Goal: Transaction & Acquisition: Purchase product/service

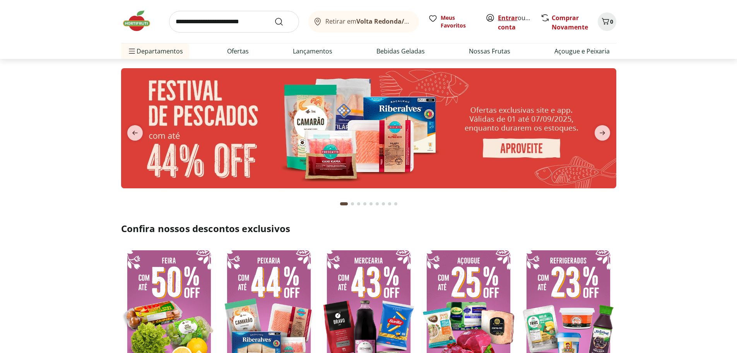
click at [499, 19] on link "Entrar" at bounding box center [508, 18] width 20 height 9
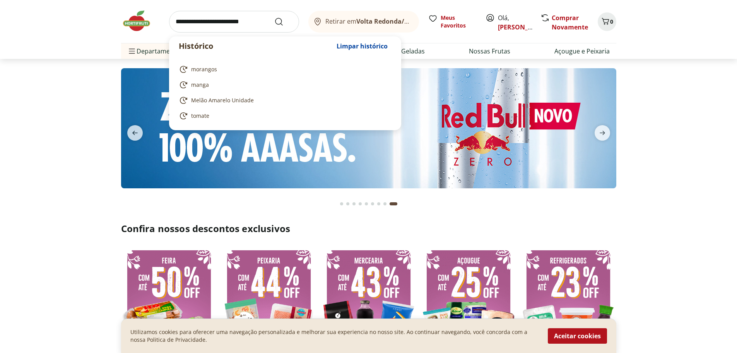
click at [212, 17] on input "search" at bounding box center [234, 22] width 130 height 22
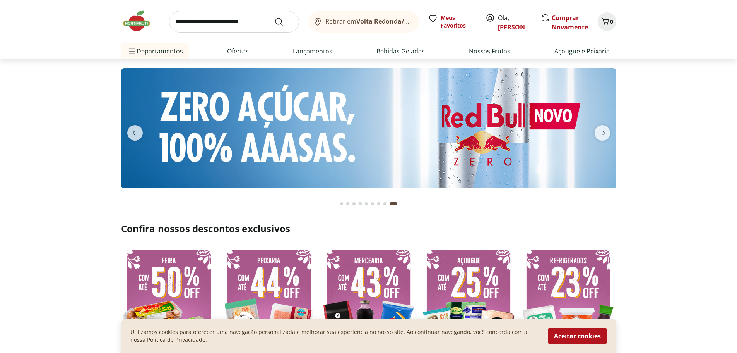
click at [561, 19] on link "Comprar Novamente" at bounding box center [570, 23] width 36 height 18
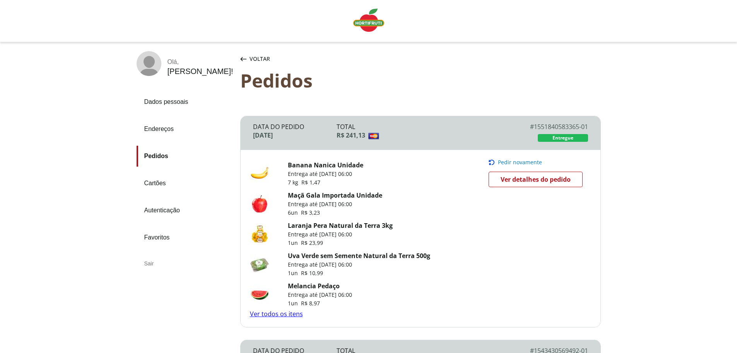
click at [526, 164] on span "Pedir novamente" at bounding box center [520, 162] width 44 height 6
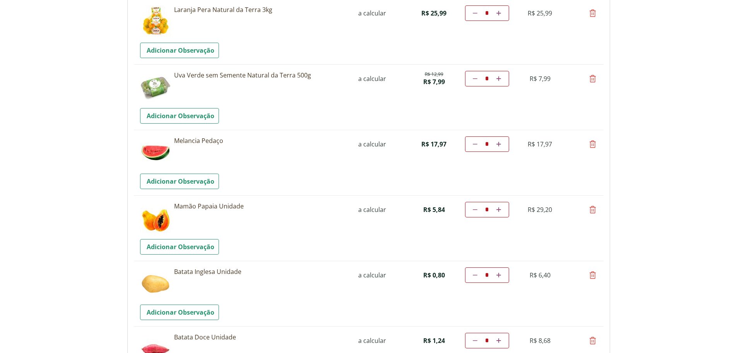
scroll to position [232, 0]
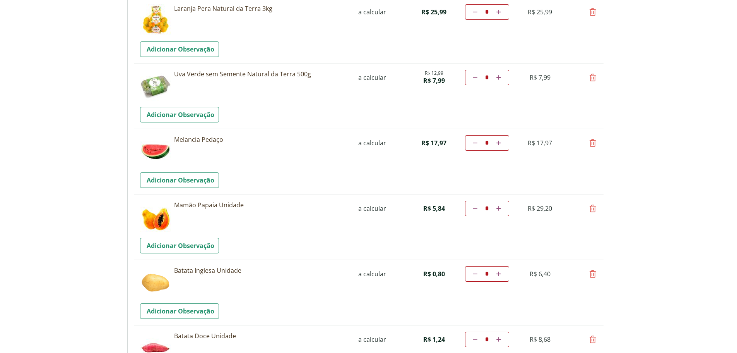
click at [588, 142] on icon at bounding box center [592, 142] width 9 height 9
type input "*"
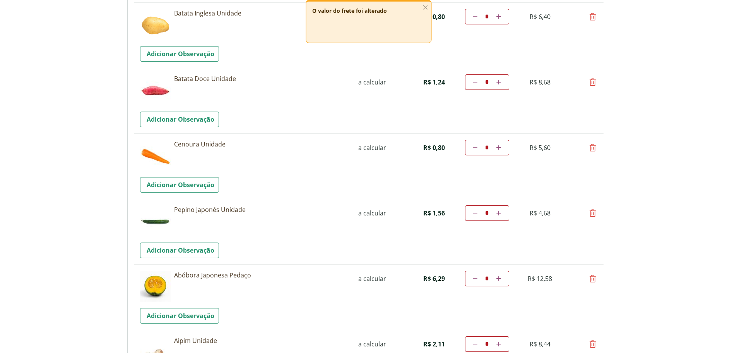
scroll to position [426, 0]
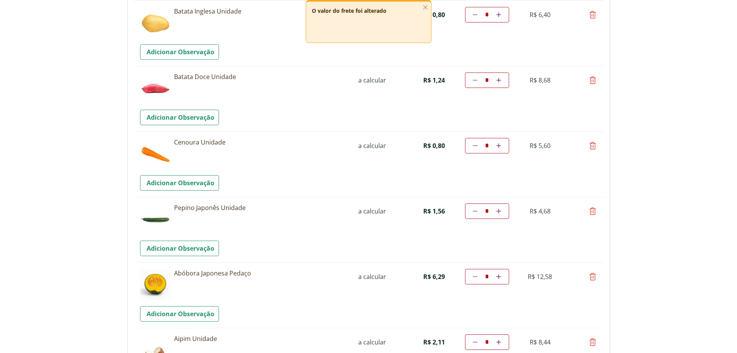
click at [473, 212] on link "Diminuir a quantidade" at bounding box center [475, 210] width 7 height 9
type input "*"
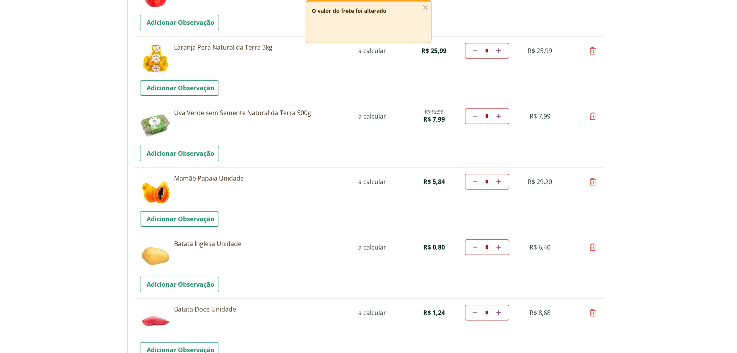
scroll to position [271, 0]
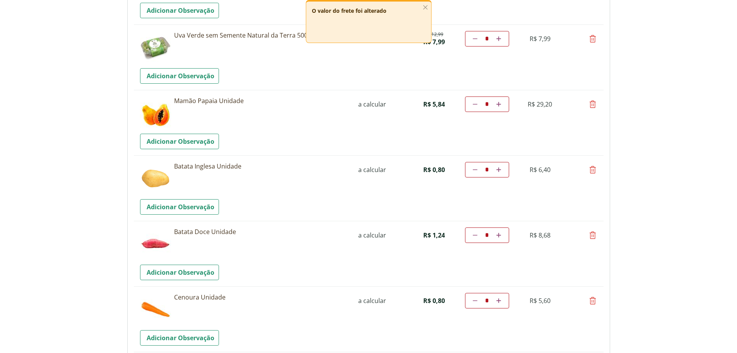
click at [501, 233] on icon at bounding box center [499, 235] width 5 height 5
type input "*"
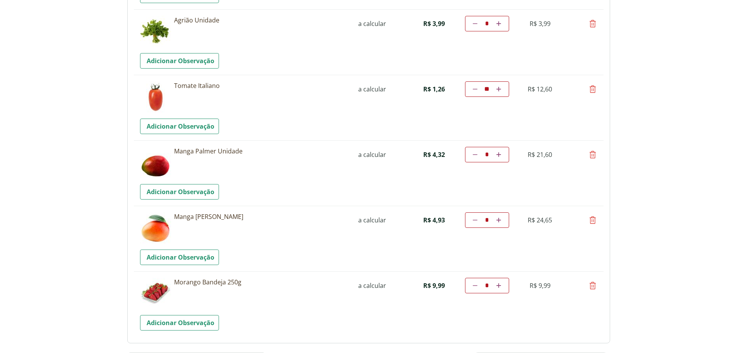
scroll to position [1006, 0]
click at [499, 153] on icon at bounding box center [499, 153] width 5 height 5
type input "*"
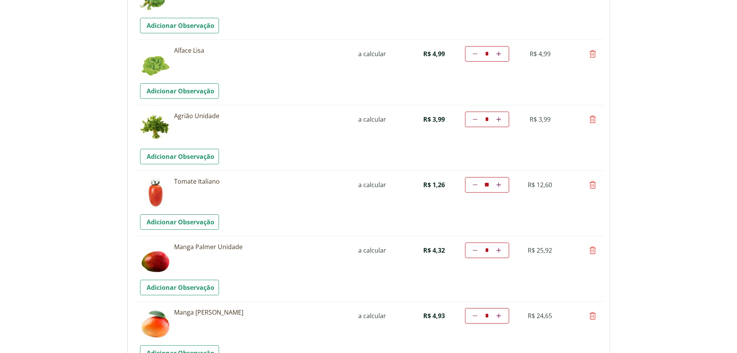
scroll to position [929, 0]
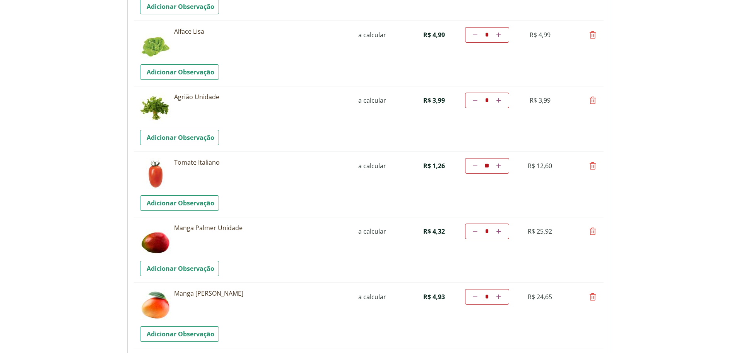
click at [500, 231] on icon at bounding box center [499, 231] width 5 height 5
type input "*"
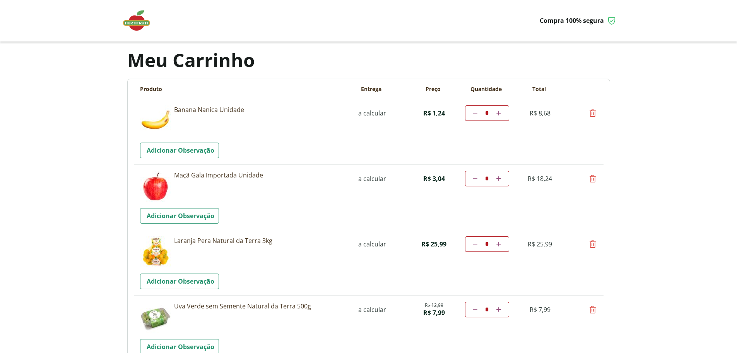
scroll to position [0, 0]
click at [138, 30] on img at bounding box center [140, 20] width 39 height 23
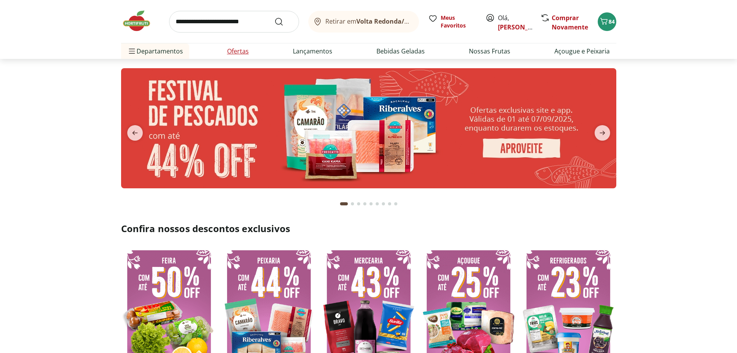
click at [237, 51] on link "Ofertas" at bounding box center [238, 50] width 22 height 9
select select "**********"
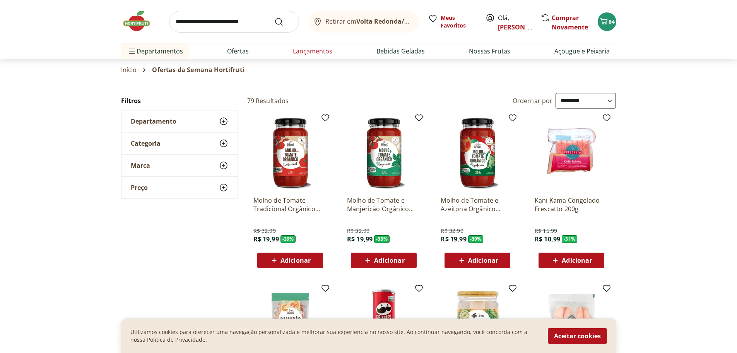
click at [307, 48] on link "Lançamentos" at bounding box center [312, 50] width 39 height 9
select select "**********"
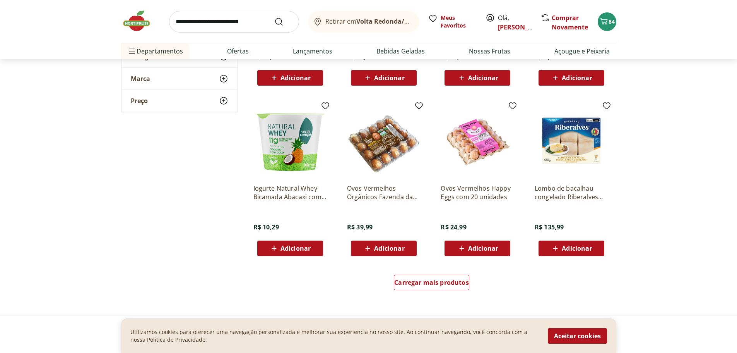
scroll to position [387, 0]
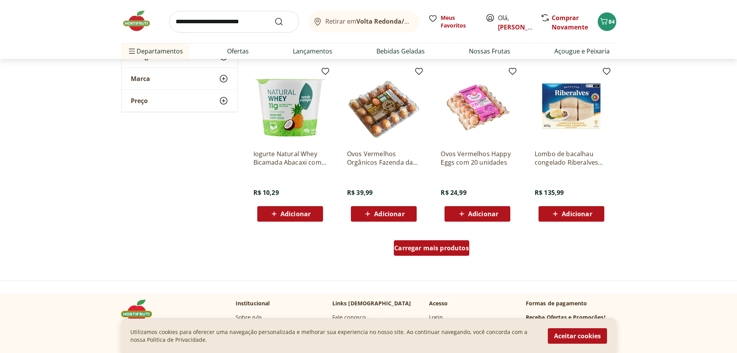
click at [459, 254] on div "Carregar mais produtos" at bounding box center [431, 247] width 75 height 15
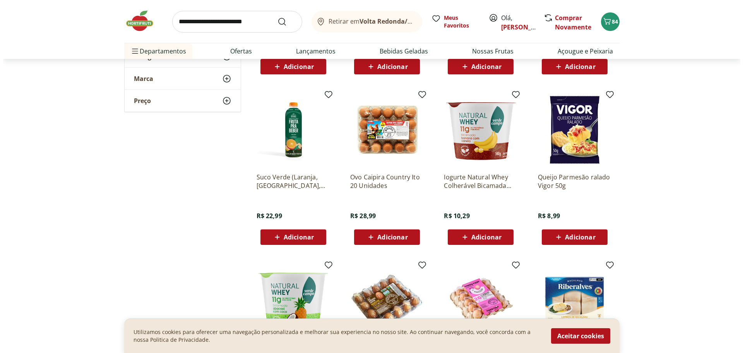
scroll to position [0, 0]
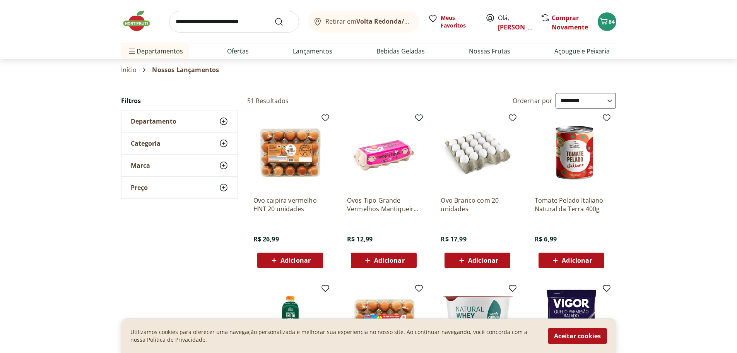
click at [479, 266] on div "Adicionar" at bounding box center [477, 260] width 53 height 14
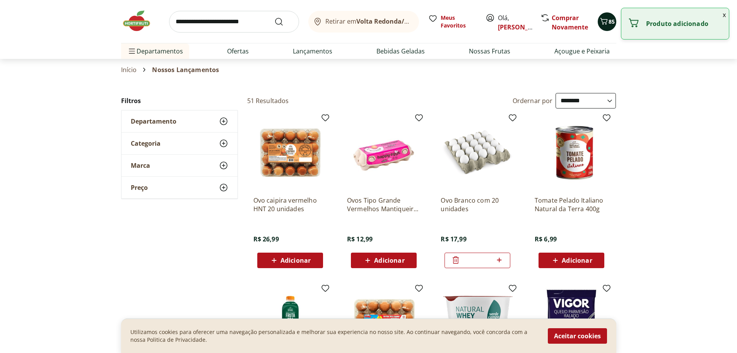
click at [607, 22] on icon "Carrinho" at bounding box center [604, 21] width 9 height 9
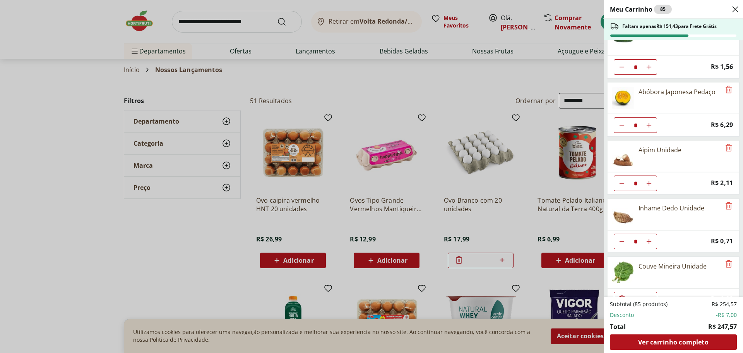
scroll to position [503, 0]
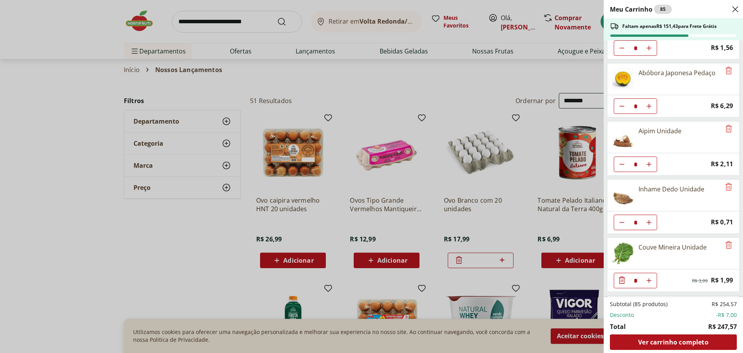
click at [652, 162] on icon "Aumentar Quantidade" at bounding box center [649, 164] width 6 height 6
type input "*"
click at [628, 225] on button "Diminuir Quantidade" at bounding box center [621, 221] width 15 height 15
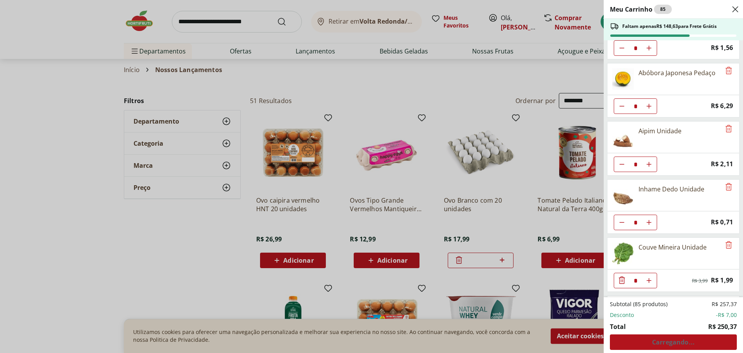
click at [649, 219] on icon "Aumentar Quantidade" at bounding box center [649, 222] width 6 height 6
type input "*"
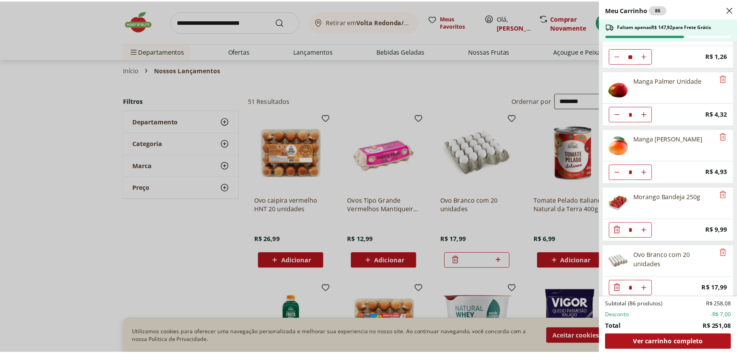
scroll to position [908, 0]
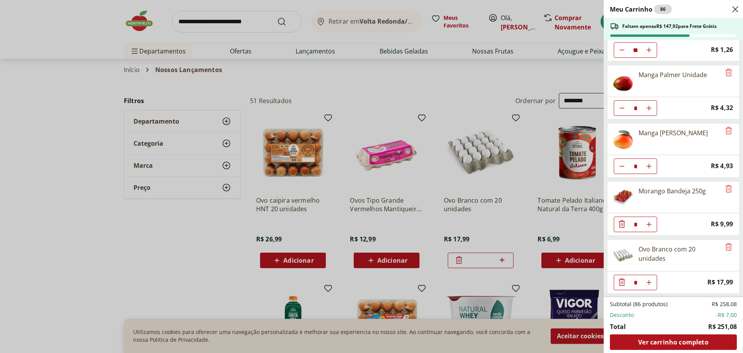
click at [213, 17] on div "Meu Carrinho 86 Faltam apenas R$ 147,92 para Frete Grátis Banana Nanica Unidade…" at bounding box center [371, 176] width 743 height 353
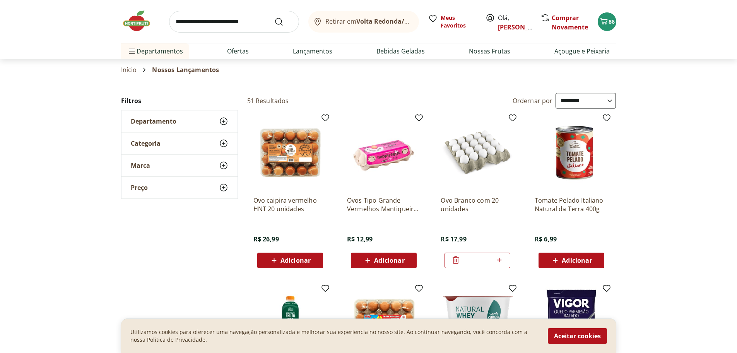
click at [212, 28] on input "search" at bounding box center [234, 22] width 130 height 22
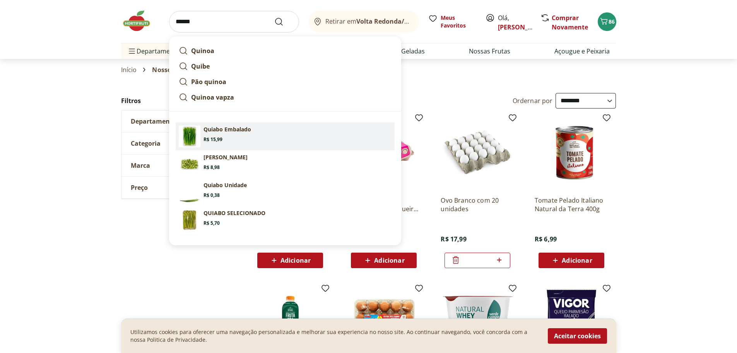
click at [221, 132] on p "Quiabo Embalado" at bounding box center [228, 129] width 48 height 8
type input "**********"
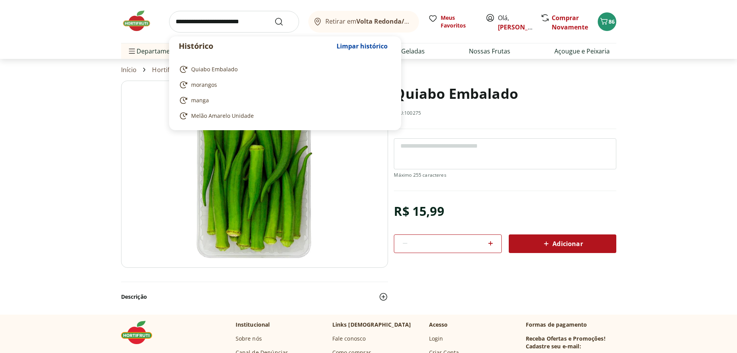
click at [232, 24] on input "search" at bounding box center [234, 22] width 130 height 22
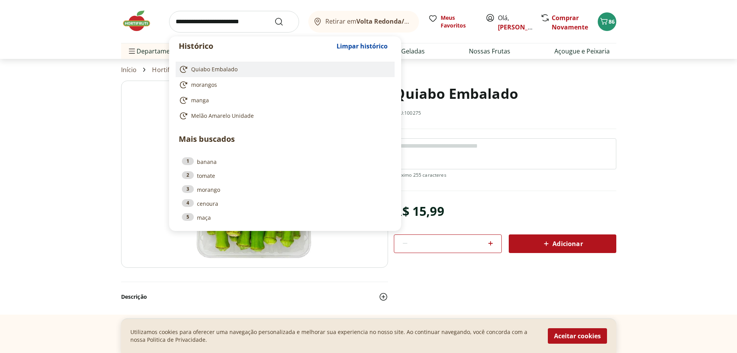
click at [203, 72] on span "Quiabo Embalado" at bounding box center [214, 69] width 46 height 8
type input "**********"
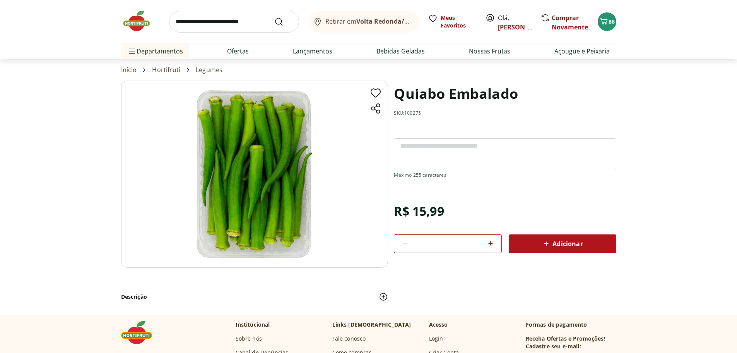
click at [228, 19] on input "search" at bounding box center [234, 22] width 130 height 22
type input "******"
click at [274, 17] on button "Submit Search" at bounding box center [283, 21] width 19 height 9
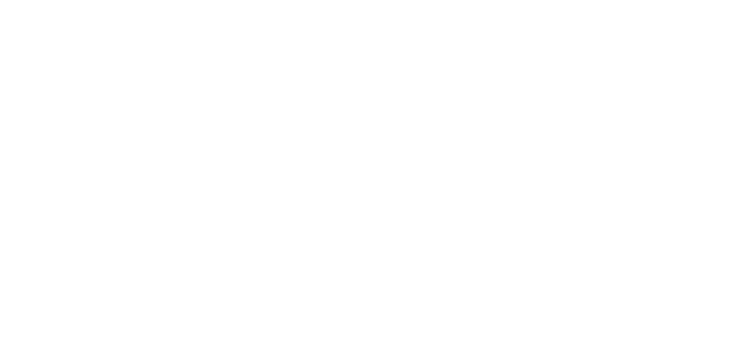
select select "**********"
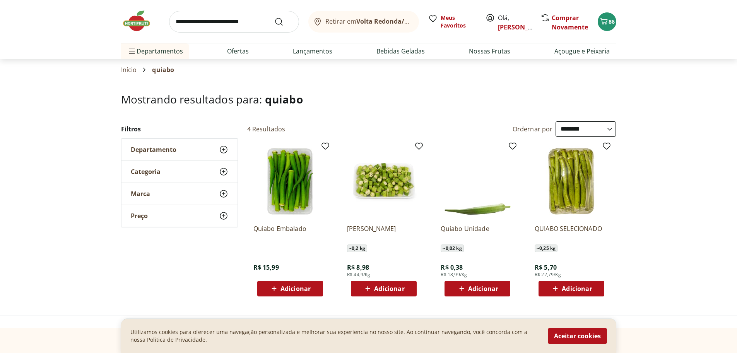
scroll to position [39, 0]
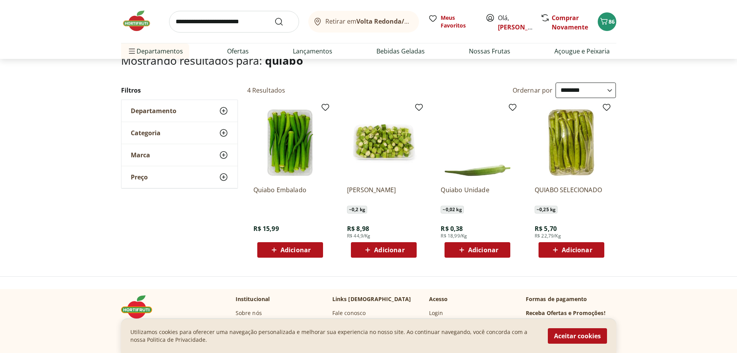
click at [572, 253] on span "Adicionar" at bounding box center [577, 250] width 30 height 6
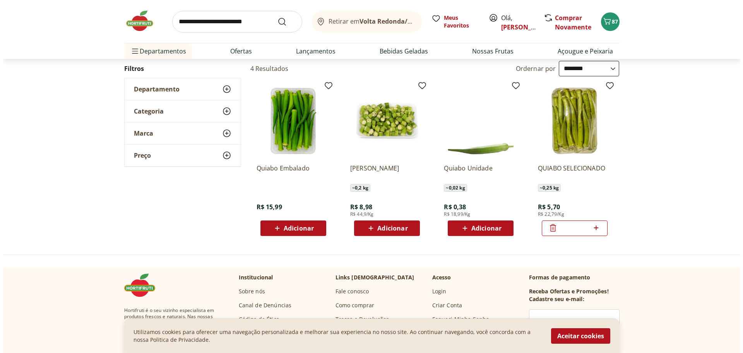
scroll to position [0, 0]
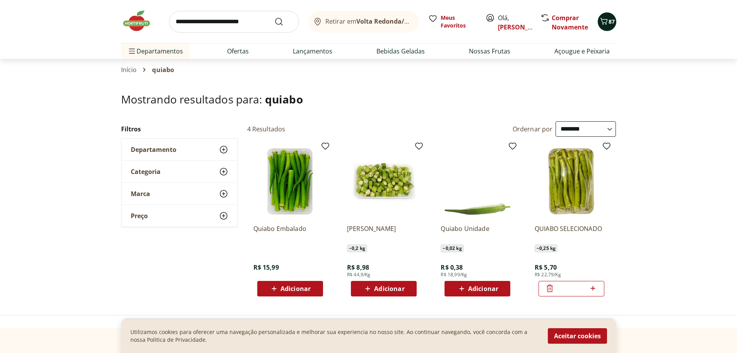
click at [611, 16] on button "87" at bounding box center [607, 21] width 19 height 19
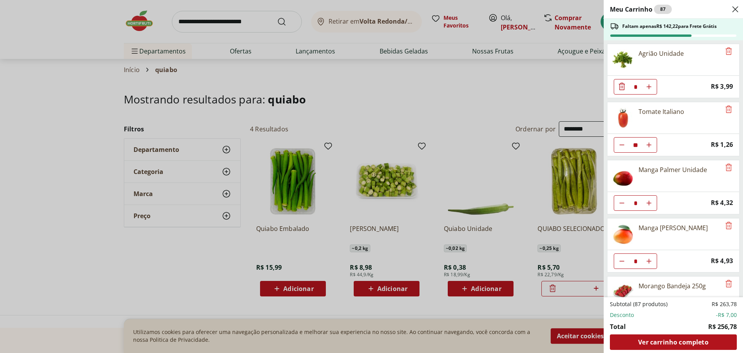
scroll to position [966, 0]
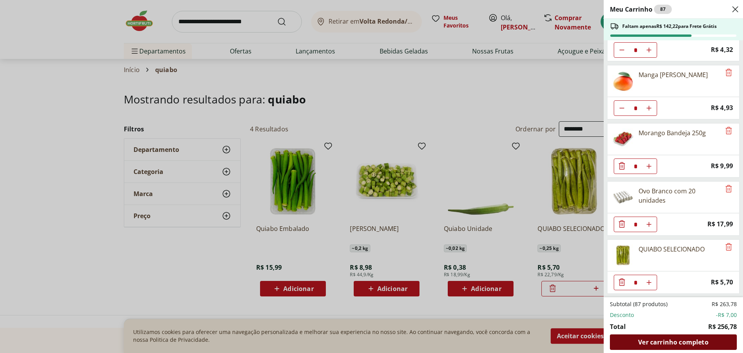
click at [672, 340] on span "Ver carrinho completo" at bounding box center [673, 342] width 70 height 6
